Goal: Transaction & Acquisition: Purchase product/service

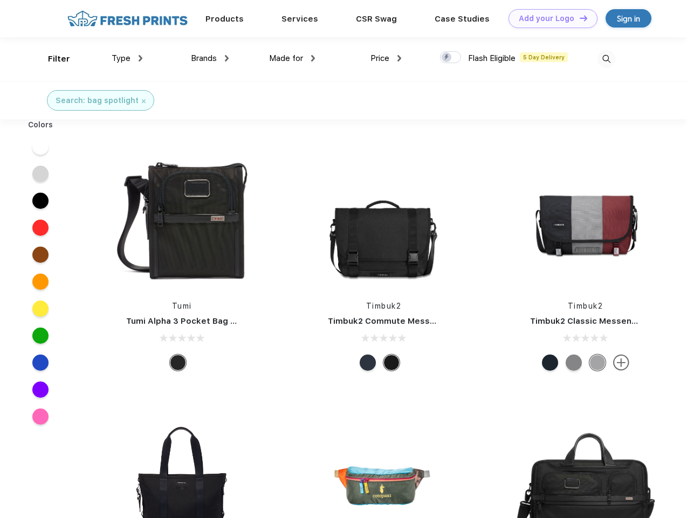
click at [549, 18] on link "Add your Logo Design Tool" at bounding box center [552, 18] width 89 height 19
click at [52, 59] on div "Filter" at bounding box center [59, 59] width 22 height 12
click at [127, 58] on span "Type" at bounding box center [121, 58] width 19 height 10
click at [210, 58] on span "Brands" at bounding box center [204, 58] width 26 height 10
click at [292, 58] on span "Made for" at bounding box center [286, 58] width 34 height 10
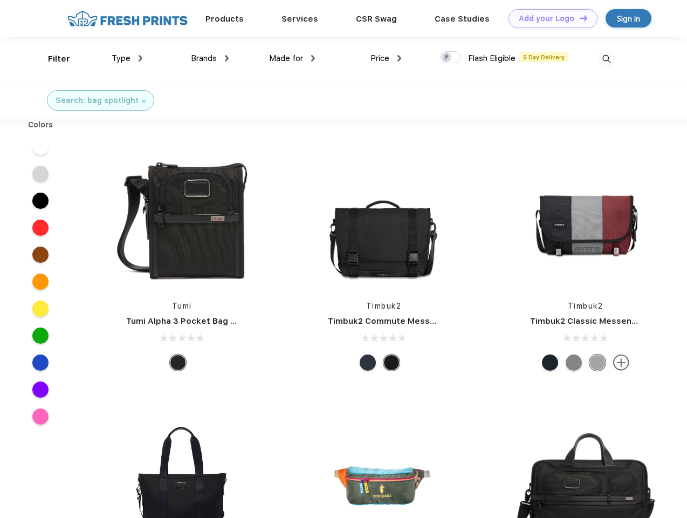
click at [386, 58] on span "Price" at bounding box center [379, 58] width 19 height 10
click at [451, 58] on div at bounding box center [450, 57] width 21 height 12
click at [447, 58] on input "checkbox" at bounding box center [443, 54] width 7 height 7
click at [606, 59] on img at bounding box center [606, 59] width 18 height 18
click at [40, 147] on div at bounding box center [41, 146] width 42 height 27
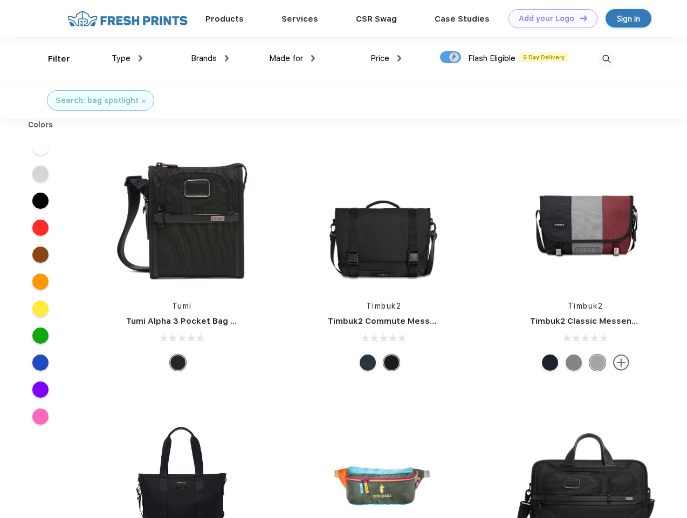
click at [40, 174] on div at bounding box center [41, 173] width 42 height 27
